Goal: Information Seeking & Learning: Understand process/instructions

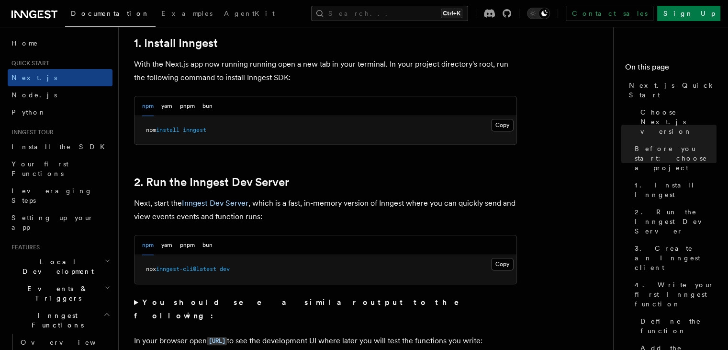
scroll to position [532, 0]
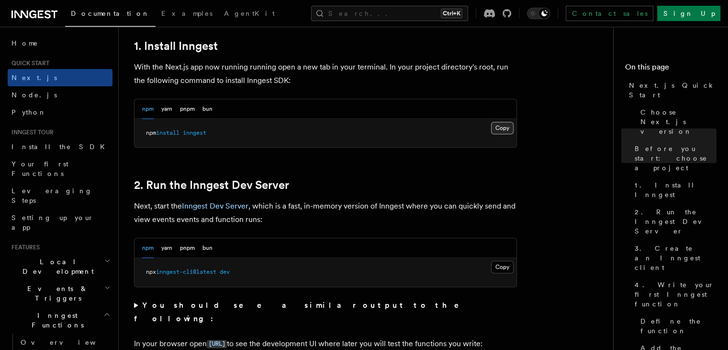
click at [504, 125] on button "Copy Copied" at bounding box center [502, 128] width 23 height 12
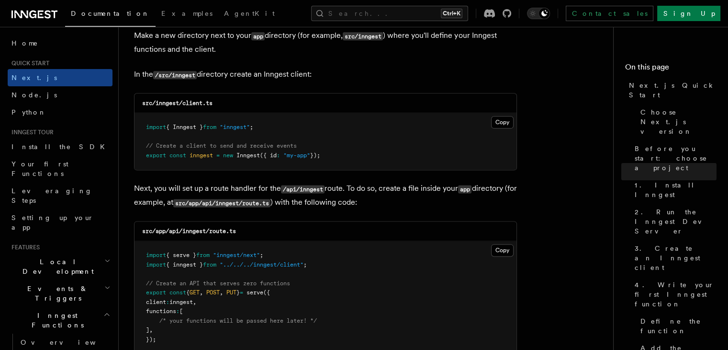
scroll to position [1197, 0]
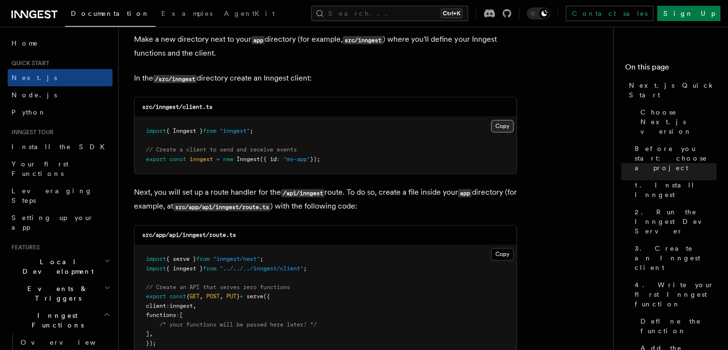
click at [499, 125] on button "Copy Copied" at bounding box center [502, 126] width 23 height 12
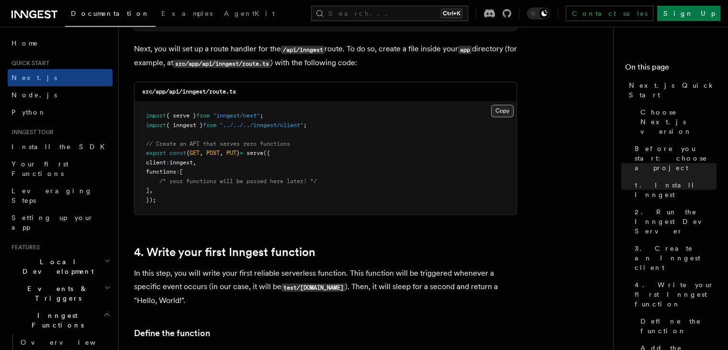
scroll to position [1340, 0]
click at [506, 108] on button "Copy Copied" at bounding box center [502, 110] width 23 height 12
click at [497, 111] on button "Copy Copied" at bounding box center [502, 110] width 23 height 12
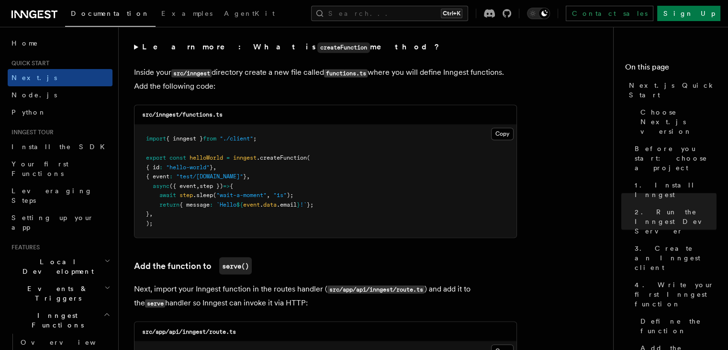
scroll to position [1675, 0]
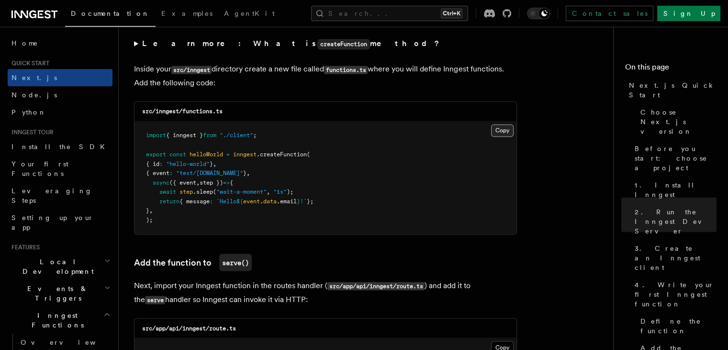
click at [512, 130] on button "Copy Copied" at bounding box center [502, 130] width 23 height 12
